Goal: Find specific page/section: Find specific page/section

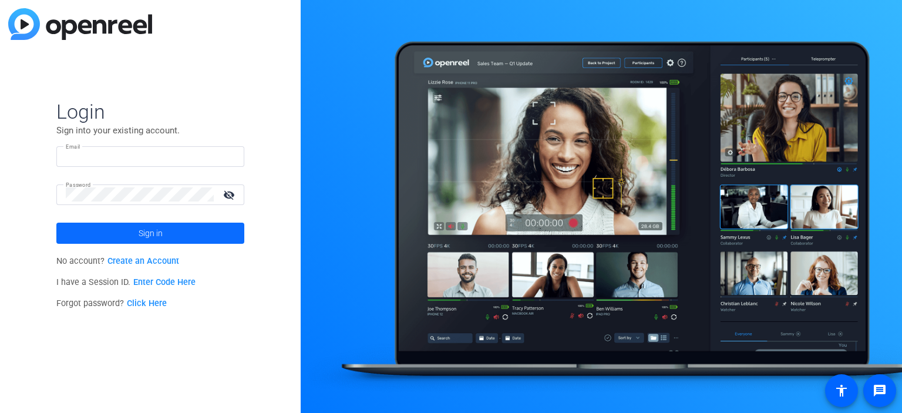
type input "fernavarrete@readyset.co"
click at [201, 231] on span at bounding box center [150, 233] width 188 height 28
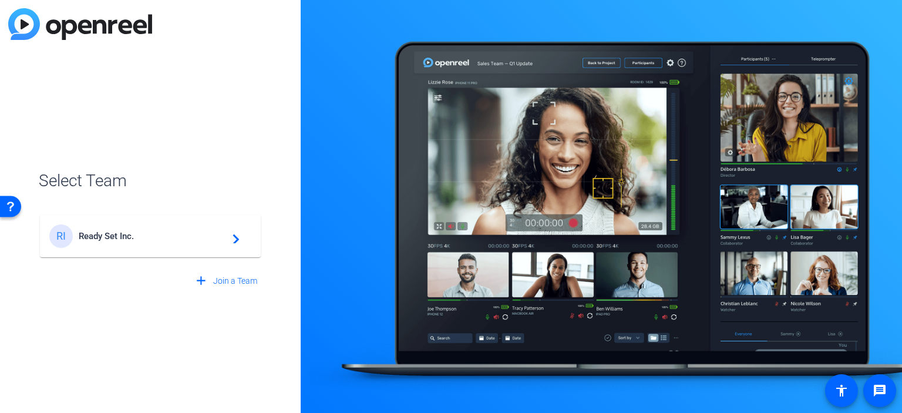
click at [201, 231] on span "Ready Set Inc." at bounding box center [152, 236] width 147 height 11
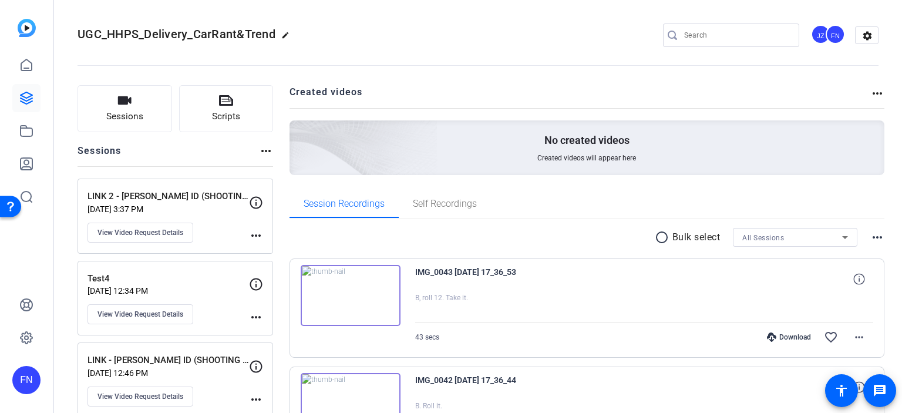
click at [707, 39] on input "Search" at bounding box center [737, 35] width 106 height 14
paste input "10062379982"
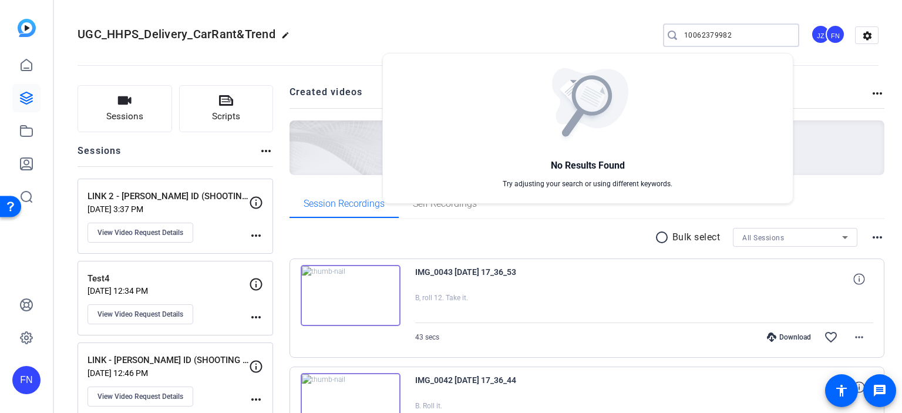
type input "10062379982"
click at [154, 100] on div at bounding box center [451, 206] width 902 height 413
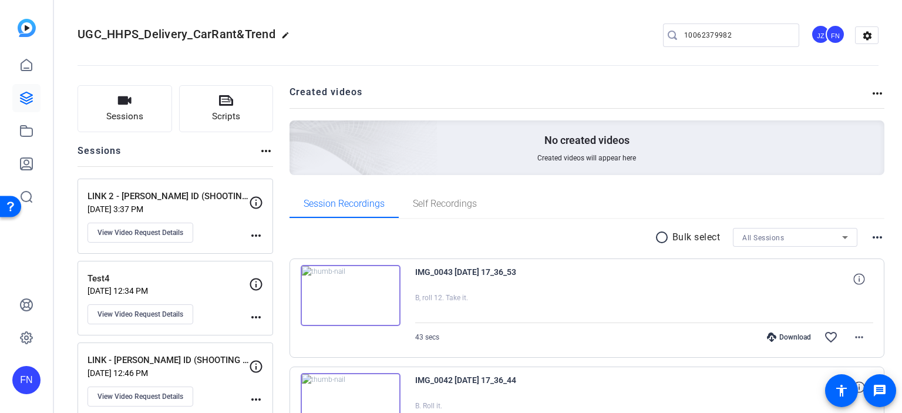
click at [154, 100] on button "Sessions" at bounding box center [125, 108] width 95 height 47
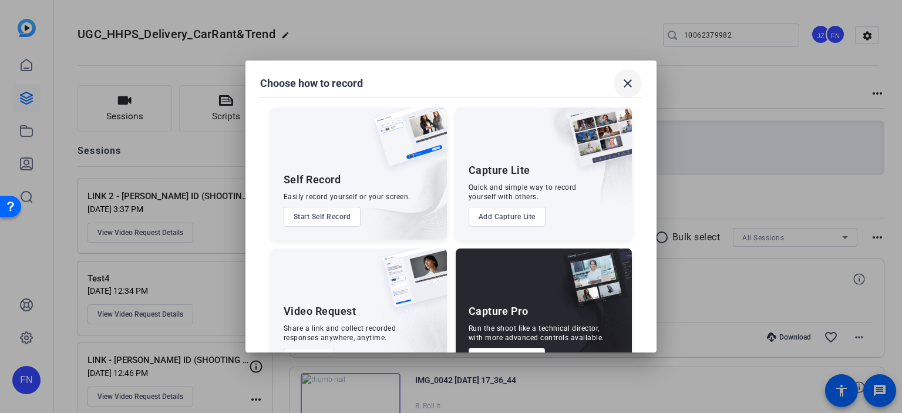
click at [633, 93] on span at bounding box center [628, 83] width 28 height 28
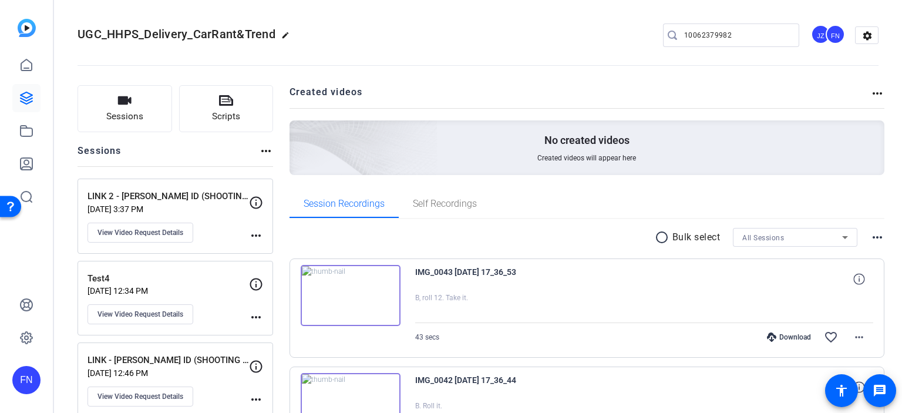
click at [761, 102] on h2 "Created videos" at bounding box center [580, 96] width 581 height 23
drag, startPoint x: 738, startPoint y: 30, endPoint x: 559, endPoint y: 35, distance: 178.6
click at [559, 35] on div "UGC_HHPS_Delivery_CarRant&Trend edit 10062379982 JZ FN settings" at bounding box center [478, 35] width 801 height 18
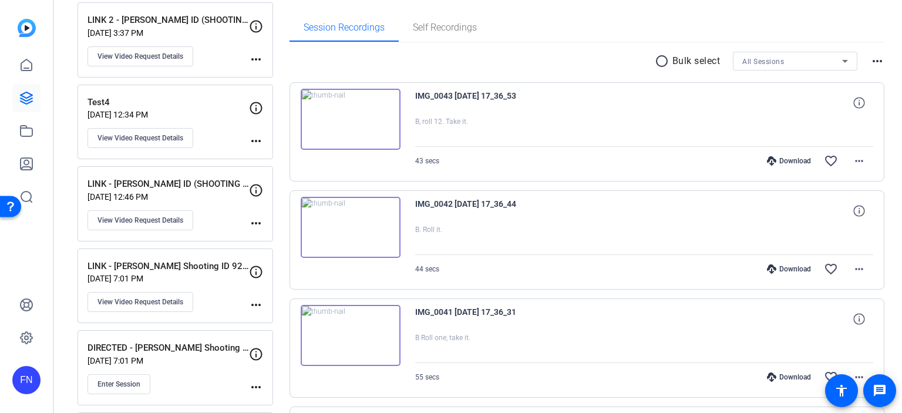
scroll to position [470, 0]
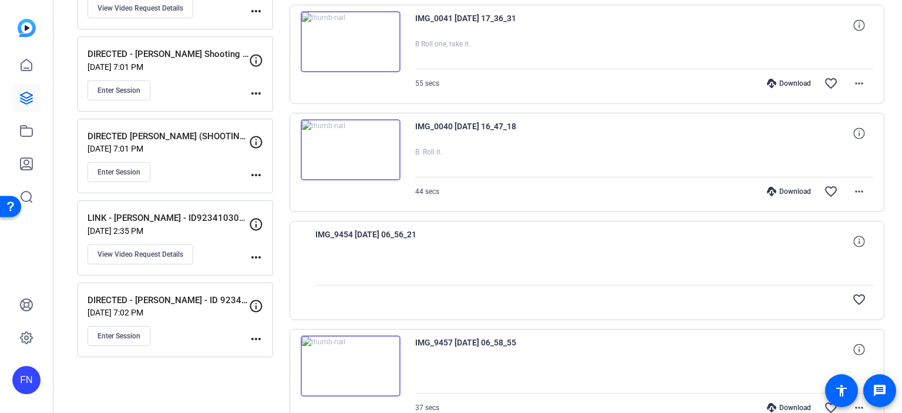
click at [789, 15] on div "IMG_0041 2025-06-06 17_36_31" at bounding box center [644, 25] width 459 height 28
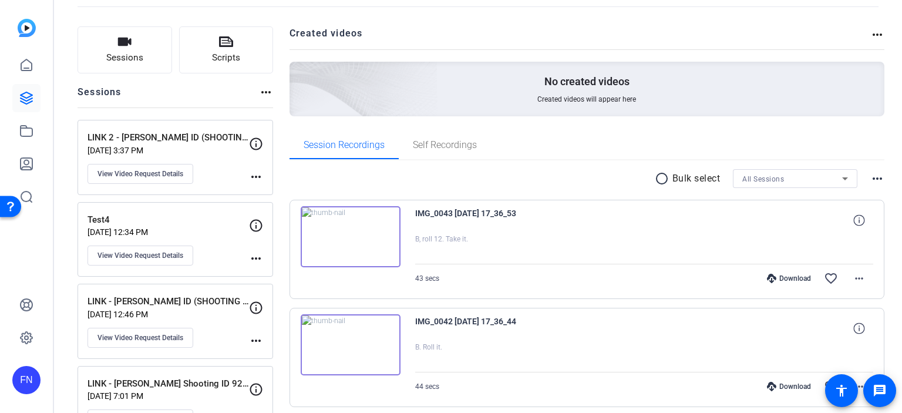
scroll to position [0, 0]
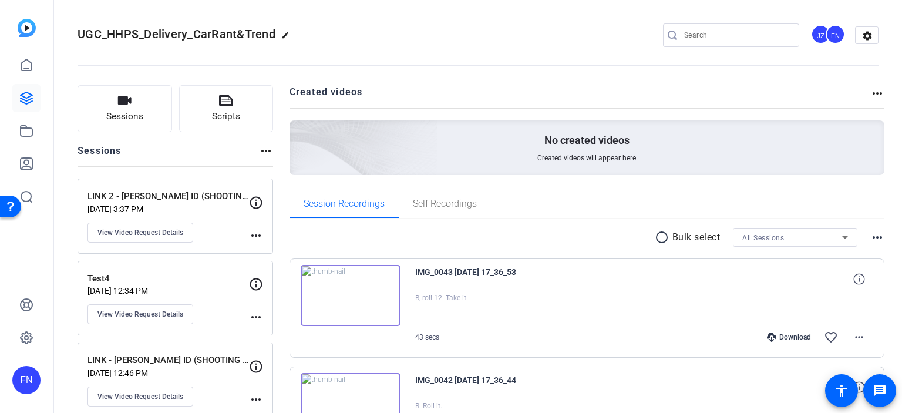
click at [747, 32] on input "Search" at bounding box center [737, 35] width 106 height 14
paste input "Andrew Colin"
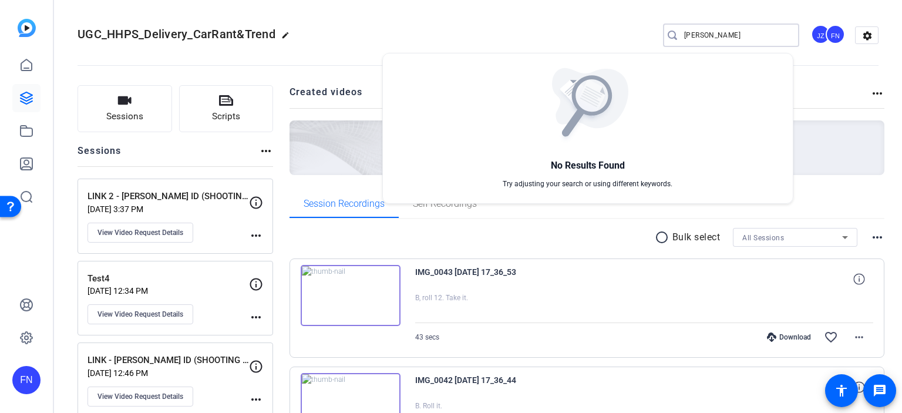
type input "Andrew Colin"
click at [21, 68] on div at bounding box center [451, 206] width 902 height 413
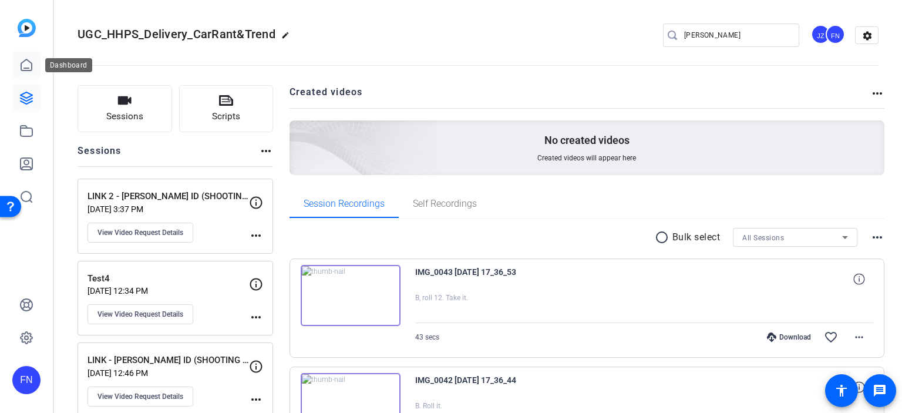
click at [25, 66] on icon at bounding box center [26, 65] width 14 height 14
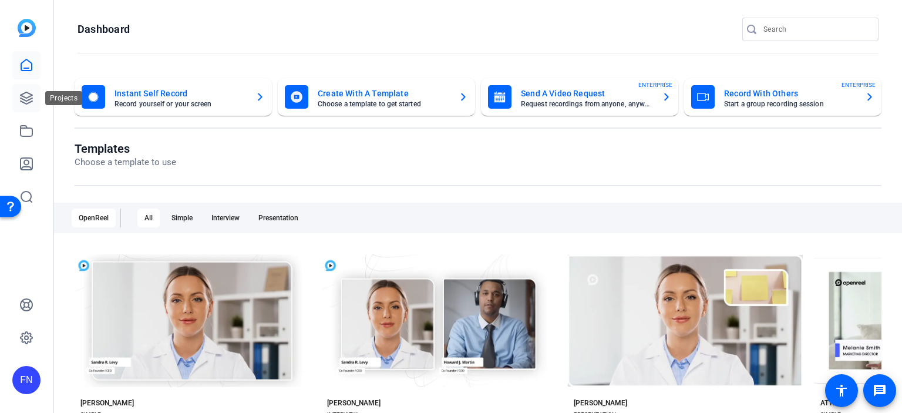
click at [23, 104] on icon at bounding box center [26, 98] width 14 height 14
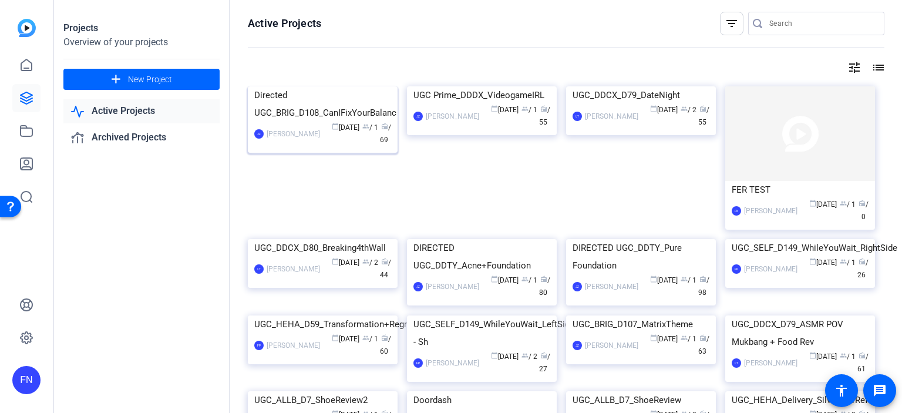
click at [314, 86] on img at bounding box center [323, 86] width 150 height 0
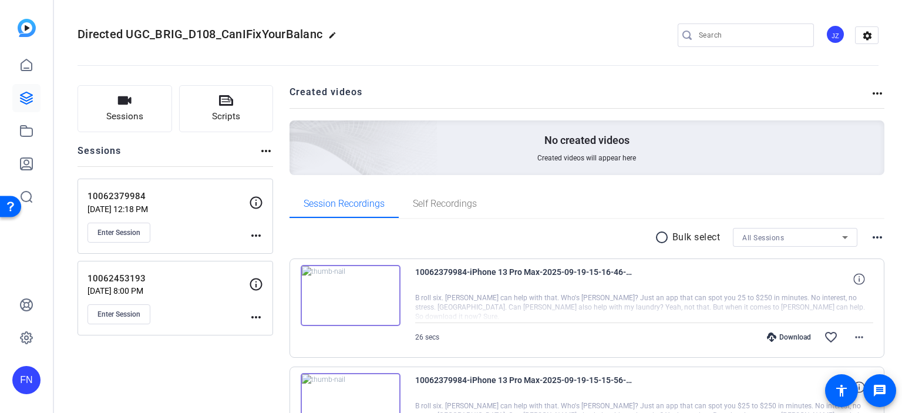
click at [832, 70] on openreel-divider-bar at bounding box center [478, 62] width 801 height 36
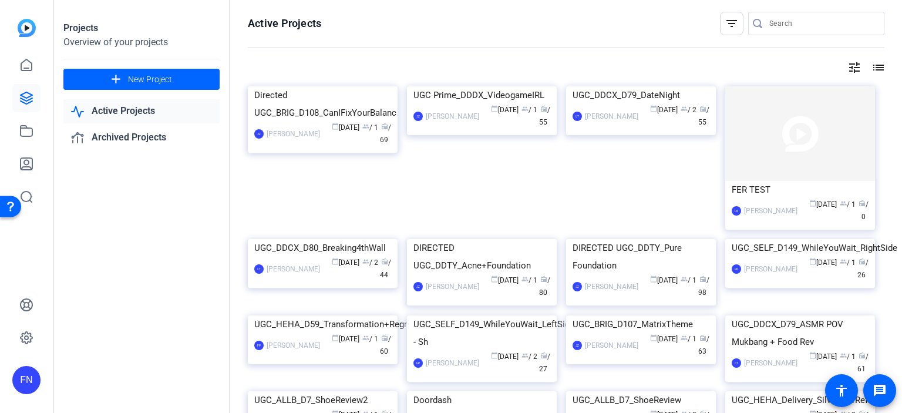
click at [805, 27] on input "Search" at bounding box center [822, 23] width 106 height 14
paste input "10062379982"
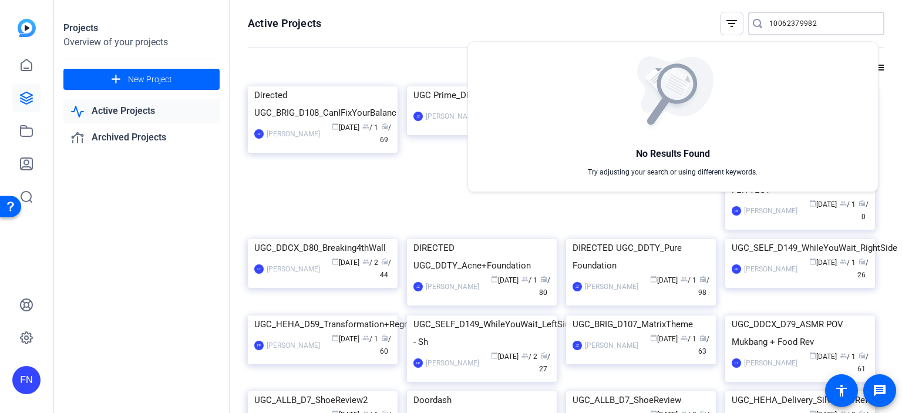
type input "10062379982"
drag, startPoint x: 816, startPoint y: 23, endPoint x: 709, endPoint y: 26, distance: 106.3
click at [709, 26] on div at bounding box center [451, 206] width 902 height 413
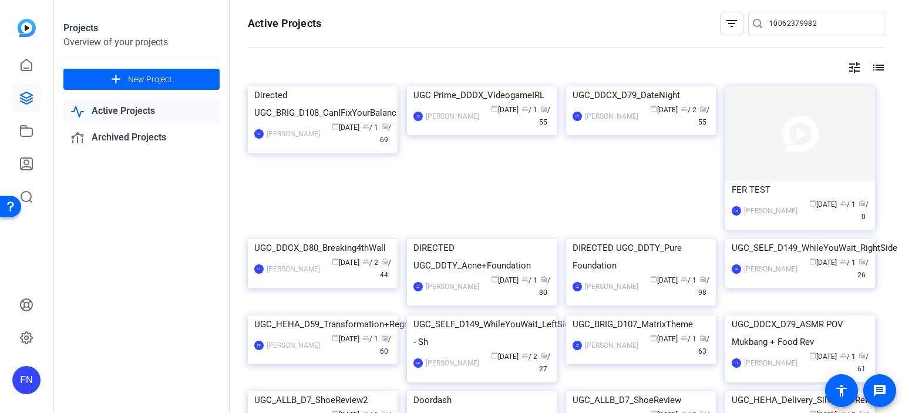
click at [823, 16] on input "10062379982" at bounding box center [822, 23] width 106 height 14
click at [796, 29] on input "Search" at bounding box center [822, 23] width 106 height 14
type input "brig"
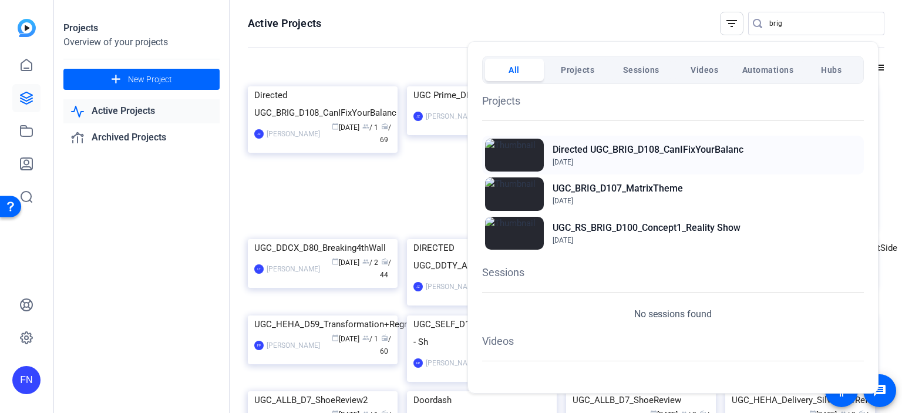
drag, startPoint x: 625, startPoint y: 149, endPoint x: 752, endPoint y: 147, distance: 126.9
click at [752, 147] on div "Directed UGC_BRIG_D108_CanIFixYourBalanc Sep 17, 2025" at bounding box center [673, 155] width 382 height 39
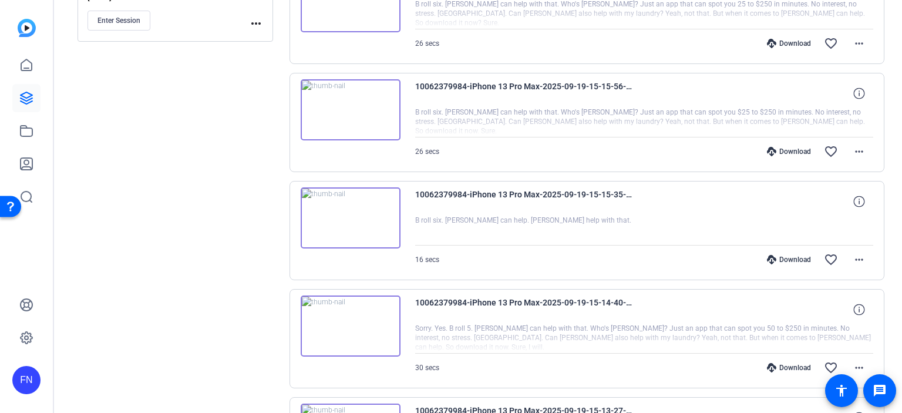
scroll to position [411, 0]
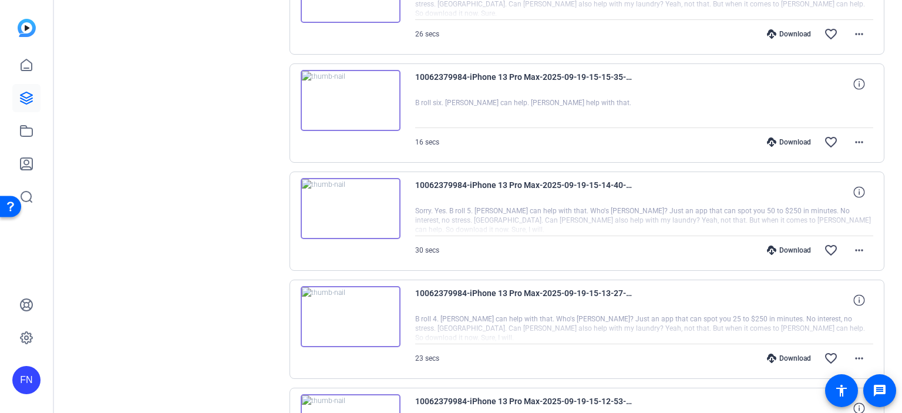
click at [889, 192] on div "Sessions Scripts Sessions more_horiz 10062379984 [DATE] 12:18 PM Enter Session …" at bounding box center [478, 325] width 848 height 1333
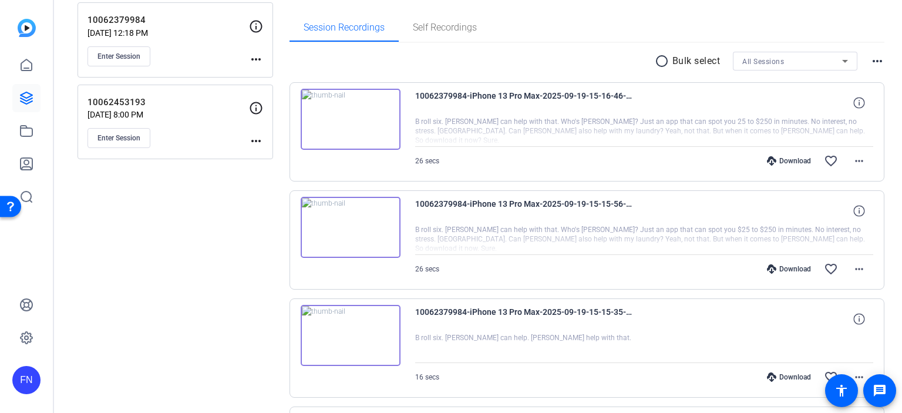
scroll to position [59, 0]
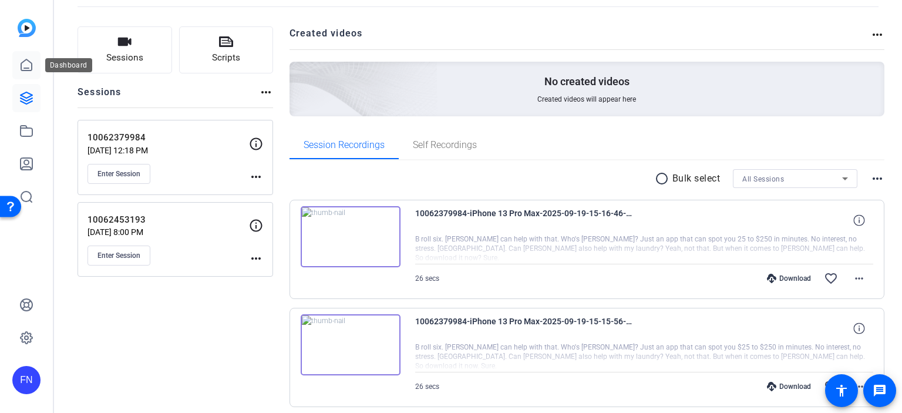
click at [29, 63] on icon at bounding box center [26, 65] width 14 height 14
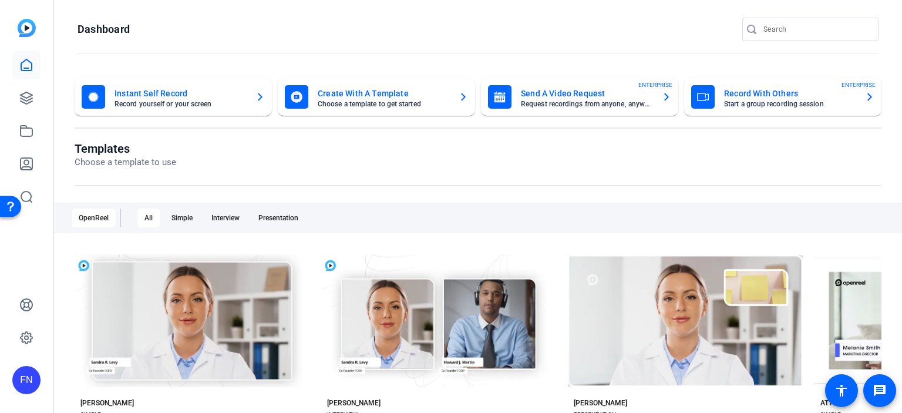
click at [818, 34] on input "Search" at bounding box center [816, 29] width 106 height 14
paste input "[PERSON_NAME]"
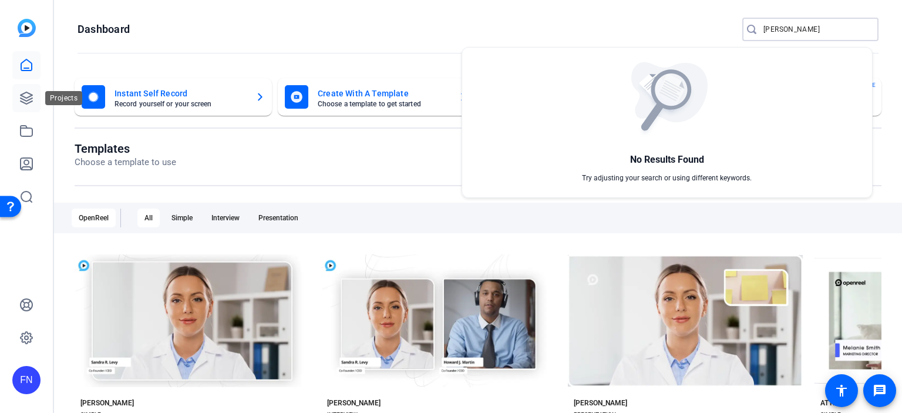
type input "[PERSON_NAME]"
click at [14, 95] on div at bounding box center [451, 206] width 902 height 413
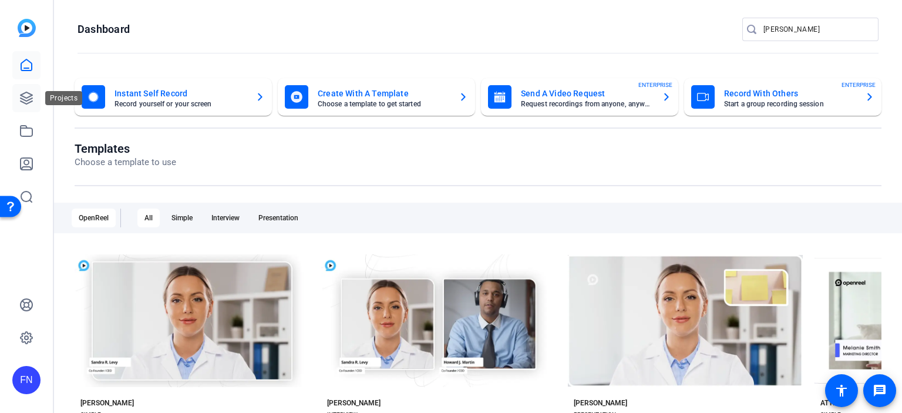
click at [31, 98] on icon at bounding box center [27, 98] width 12 height 12
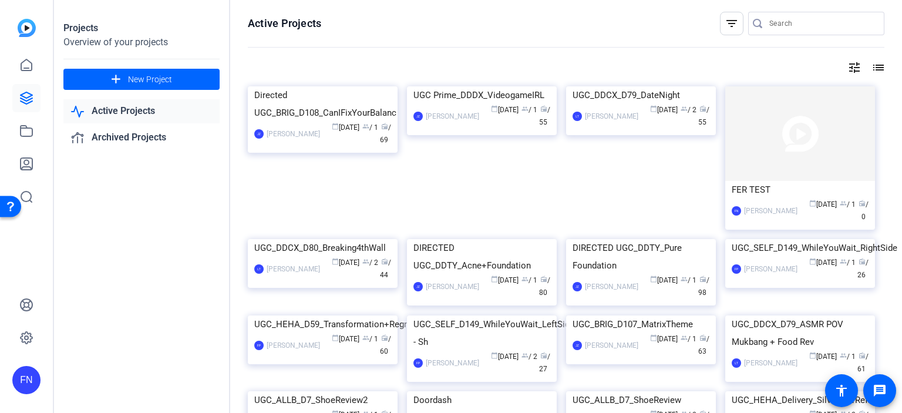
click at [798, 22] on input "Search" at bounding box center [822, 23] width 106 height 14
paste input "[PERSON_NAME]"
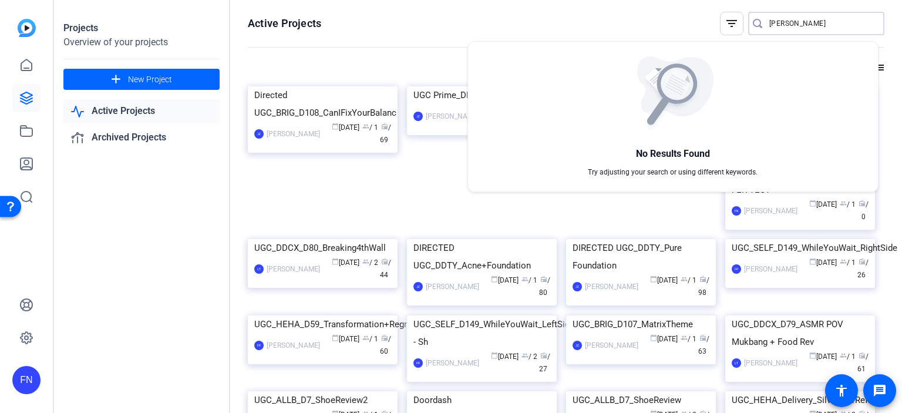
type input "[PERSON_NAME]"
click at [893, 160] on div at bounding box center [451, 206] width 902 height 413
